Goal: Information Seeking & Learning: Check status

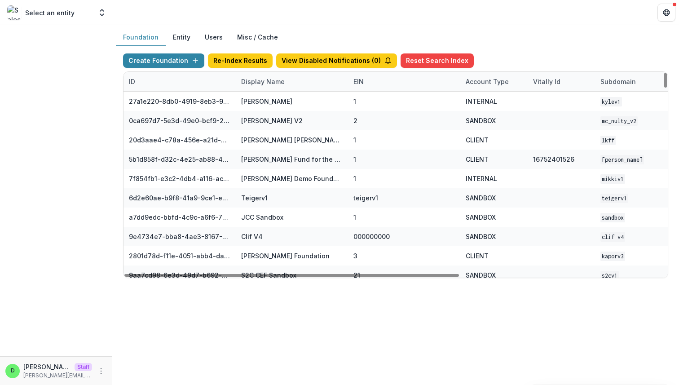
click at [253, 80] on div "Display Name" at bounding box center [263, 81] width 54 height 9
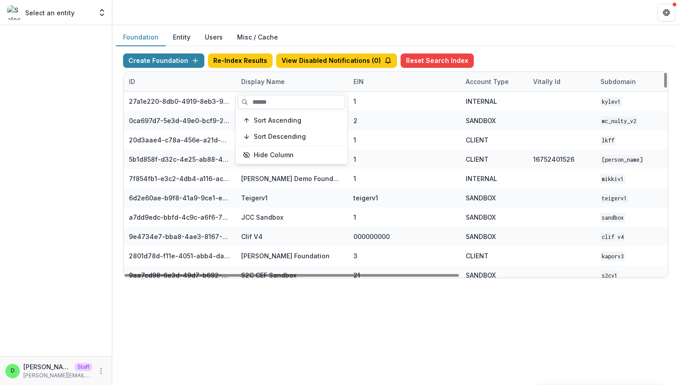
click at [263, 100] on input at bounding box center [291, 102] width 108 height 14
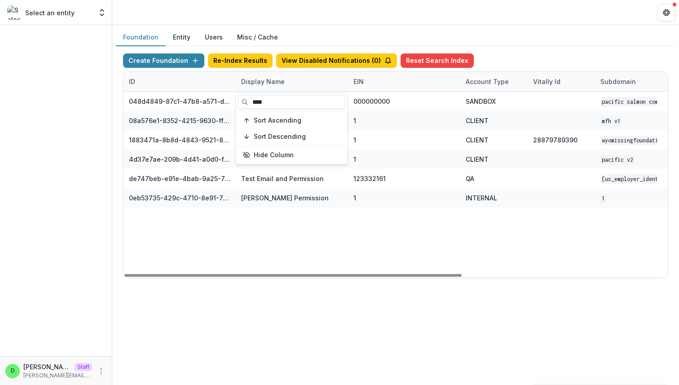
type input "****"
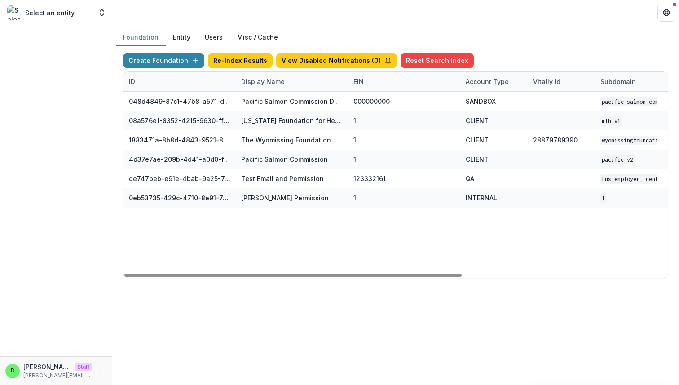
click at [329, 226] on div "048d4849-87c1-47b8-a571-d36adc5d9bb4 Pacific Salmon Commission DEMO 000000000 S…" at bounding box center [560, 185] width 875 height 186
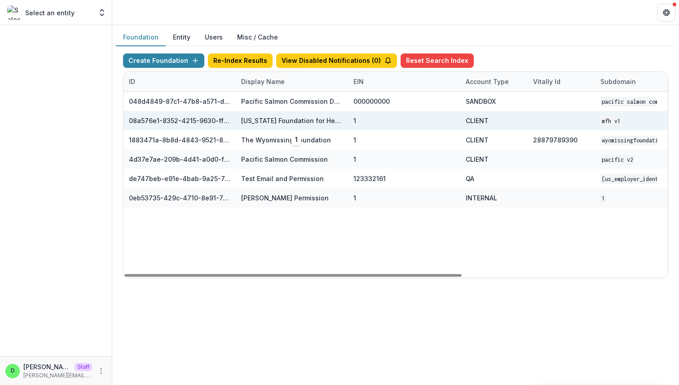
scroll to position [0, 331]
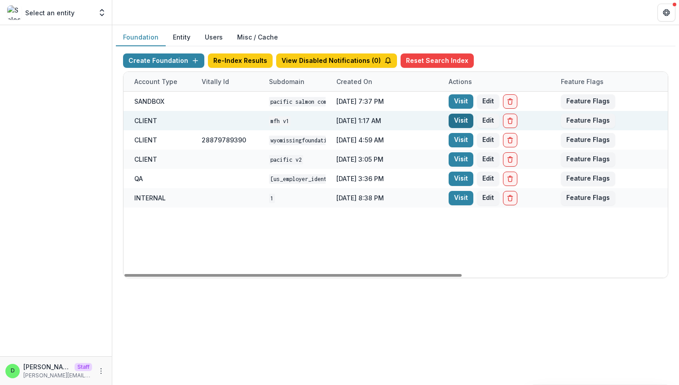
click at [463, 122] on link "Visit" at bounding box center [460, 121] width 25 height 14
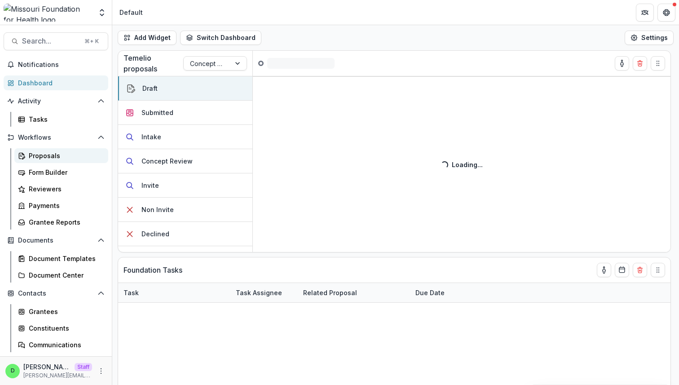
click at [52, 155] on div "Proposals" at bounding box center [65, 155] width 72 height 9
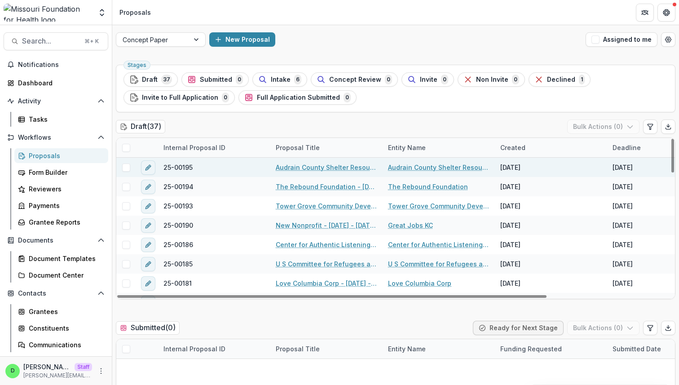
click at [324, 167] on link "Audrain County Shelter Resource Coalition - 2025 - 2025 Request for Concept Pap…" at bounding box center [326, 166] width 101 height 9
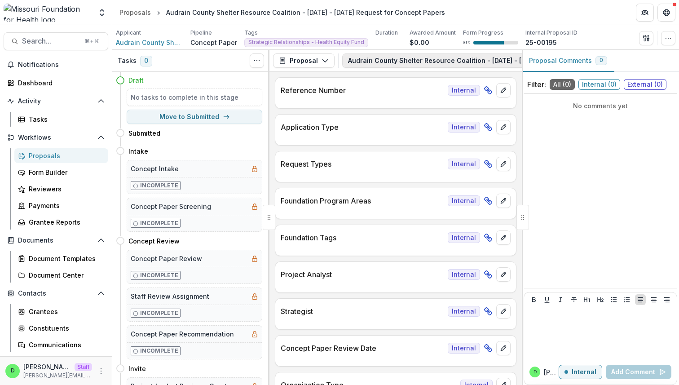
click at [369, 64] on button "Audrain County Shelter Resource Coalition - 2025 - 2025 Request for Concept Pap…" at bounding box center [500, 60] width 317 height 14
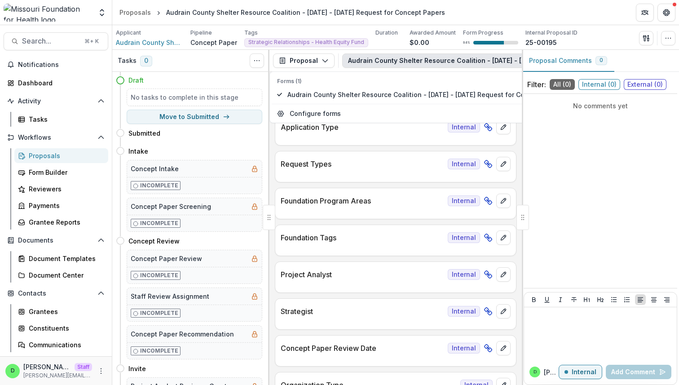
click at [369, 64] on button "Audrain County Shelter Resource Coalition - 2025 - 2025 Request for Concept Pap…" at bounding box center [500, 60] width 317 height 14
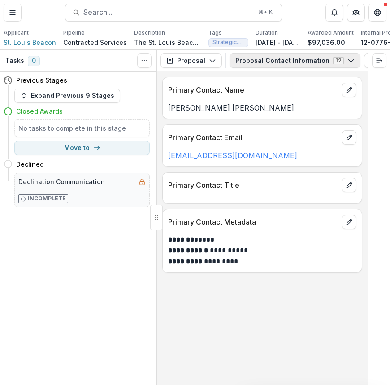
click at [348, 64] on icon "button" at bounding box center [351, 60] width 7 height 7
